Goal: Information Seeking & Learning: Learn about a topic

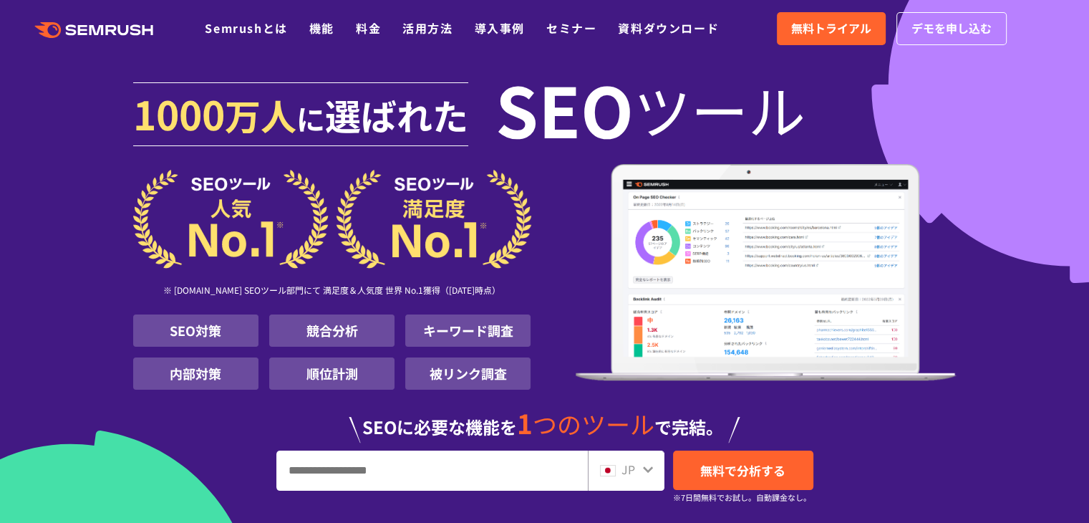
drag, startPoint x: 378, startPoint y: 32, endPoint x: 367, endPoint y: 49, distance: 20.7
click at [378, 32] on link "料金" at bounding box center [368, 27] width 25 height 17
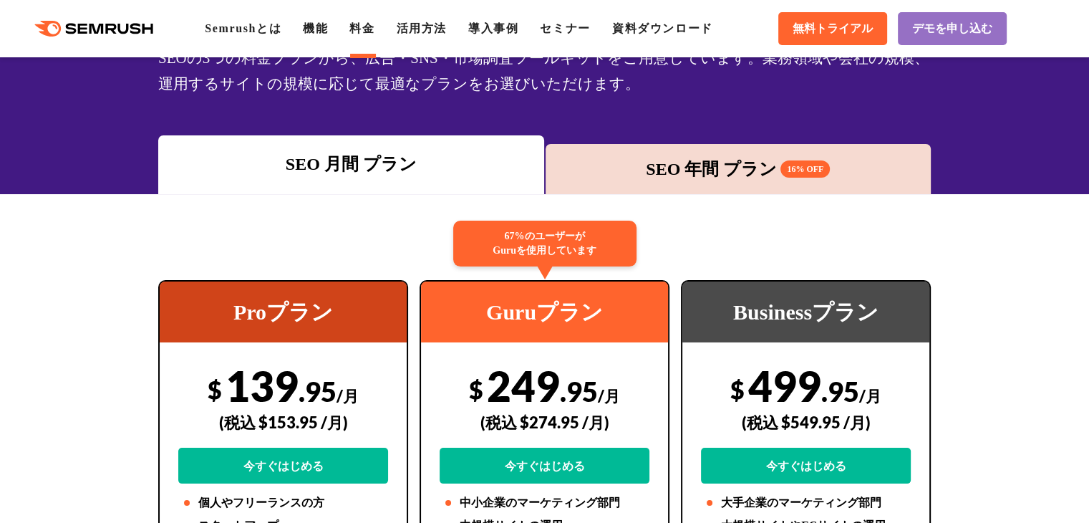
scroll to position [72, 0]
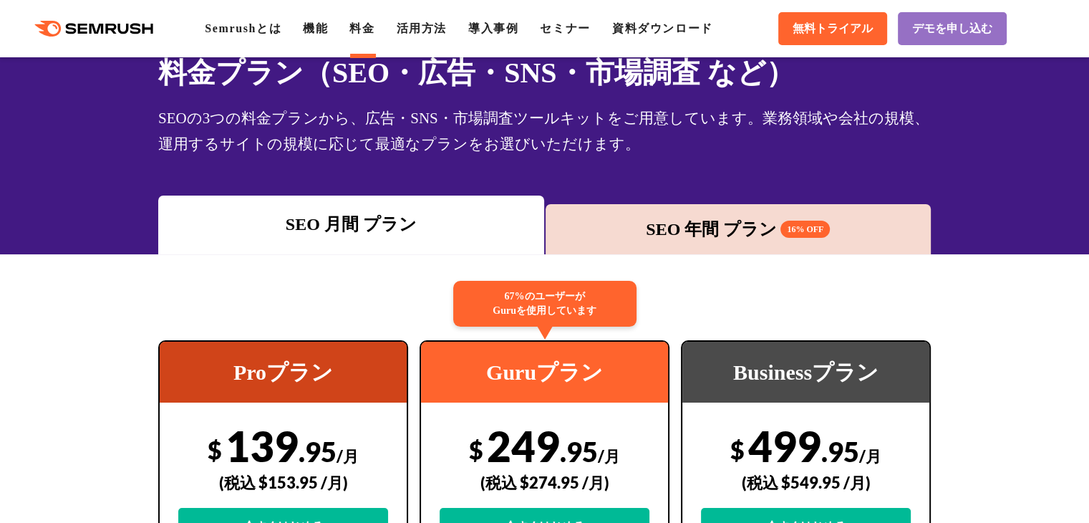
click at [663, 236] on div "SEO 年間 プラン 16% OFF" at bounding box center [739, 229] width 372 height 26
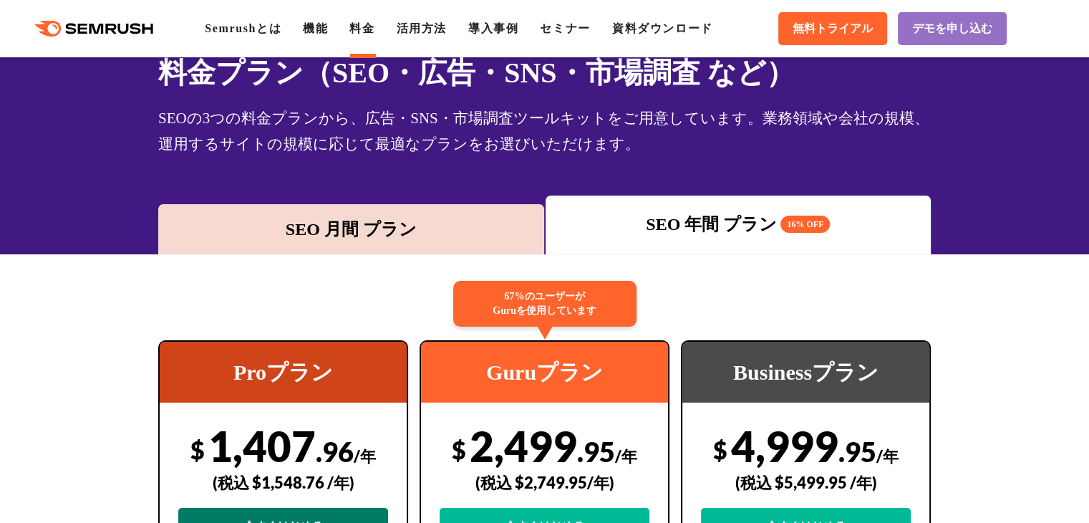
scroll to position [0, 0]
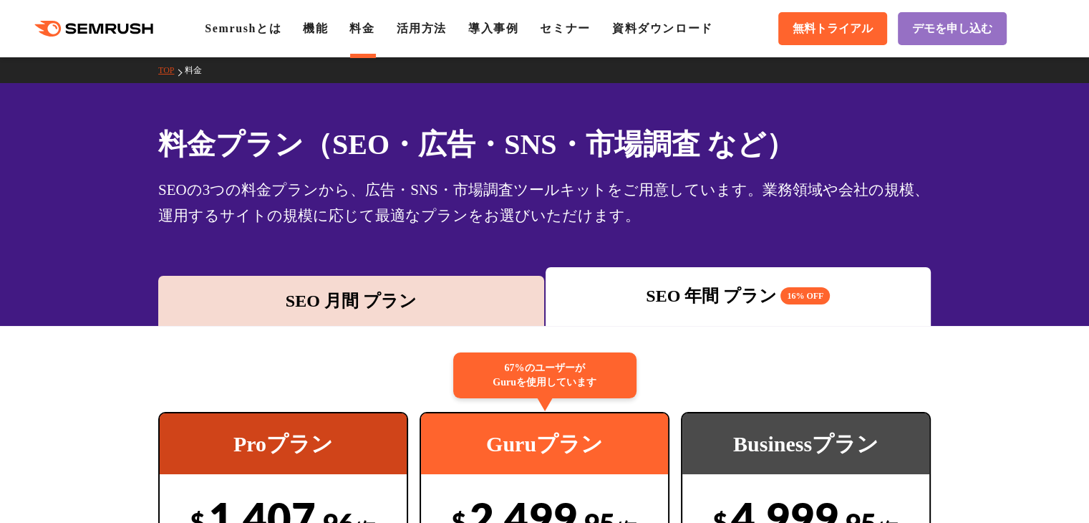
click at [362, 295] on div "SEO 月間 プラン" at bounding box center [351, 301] width 372 height 26
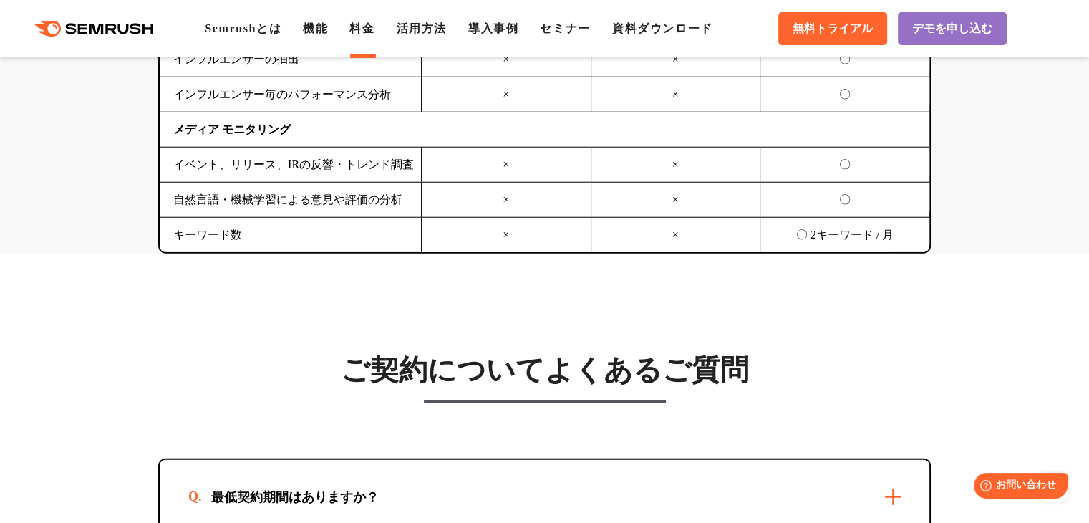
scroll to position [4011, 0]
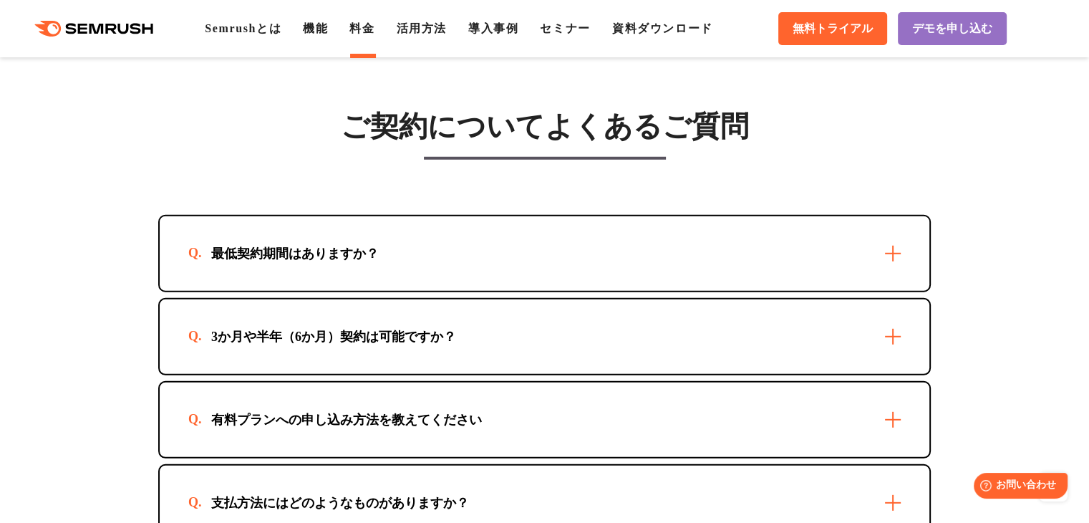
click at [392, 245] on div "最低契約期間はありますか？" at bounding box center [294, 253] width 213 height 17
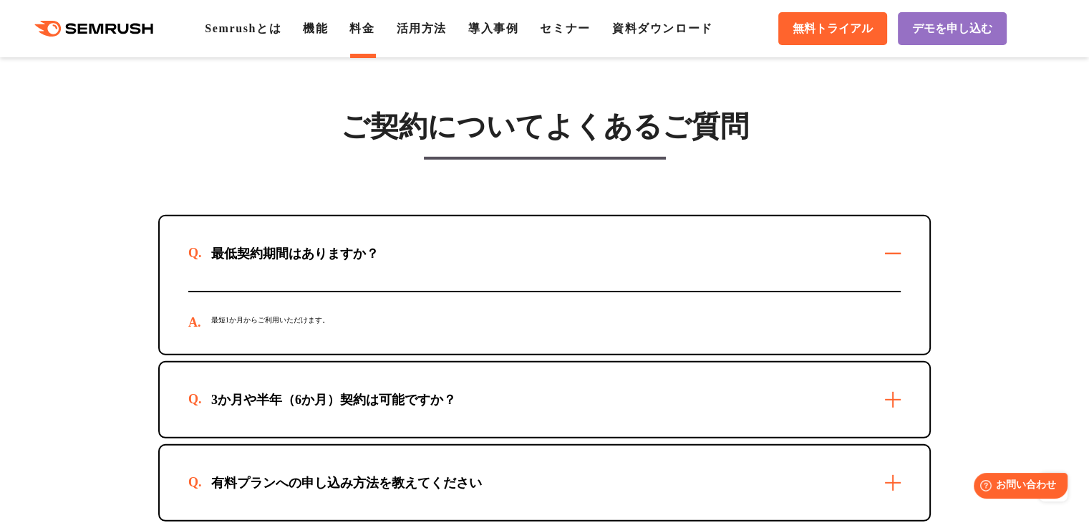
click at [392, 245] on div "最低契約期間はありますか？" at bounding box center [294, 253] width 213 height 17
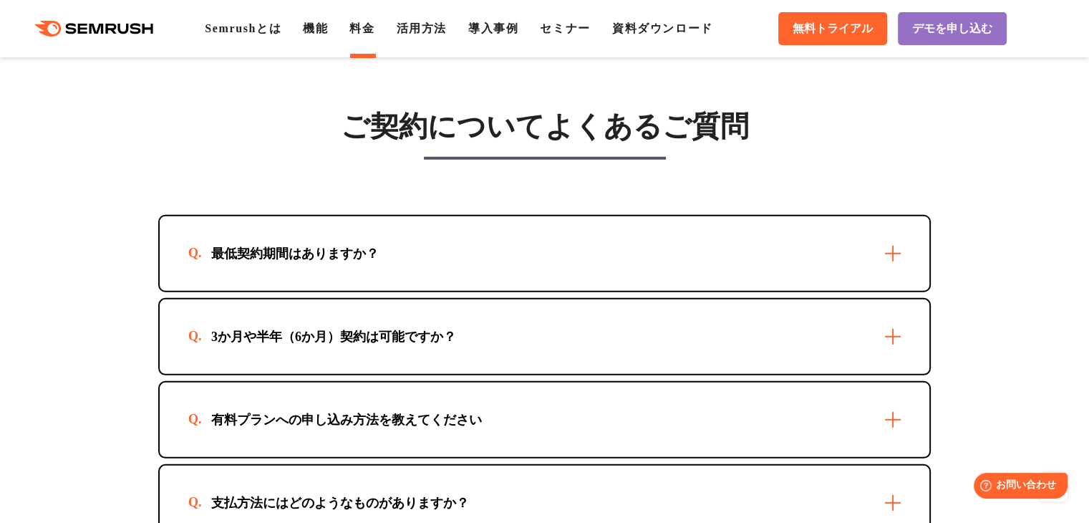
scroll to position [4154, 0]
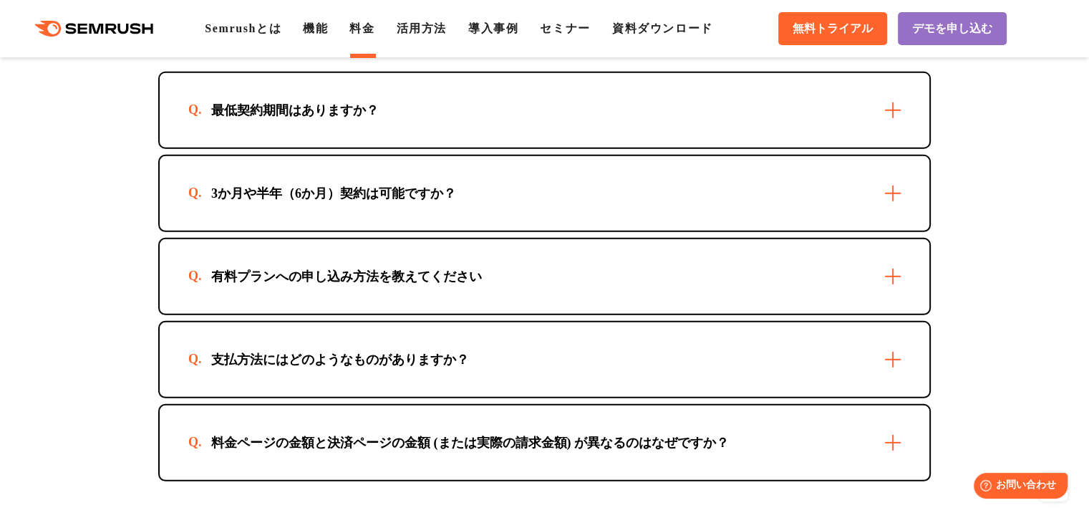
click at [556, 254] on div "有料プランへの申し込み方法を教えてください" at bounding box center [545, 276] width 770 height 74
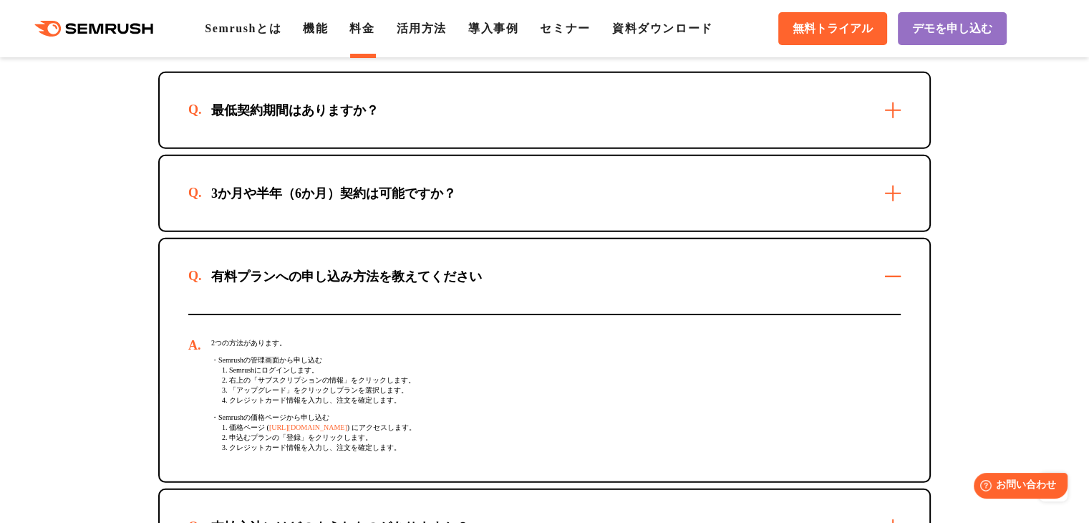
click at [556, 254] on div "有料プランへの申し込み方法を教えてください" at bounding box center [545, 276] width 770 height 74
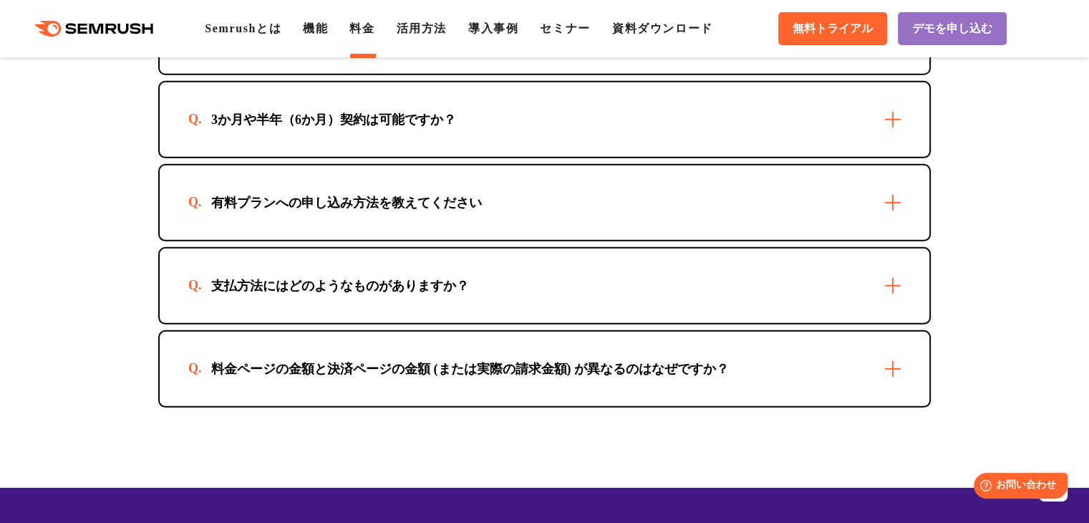
scroll to position [4153, 0]
